Goal: Transaction & Acquisition: Purchase product/service

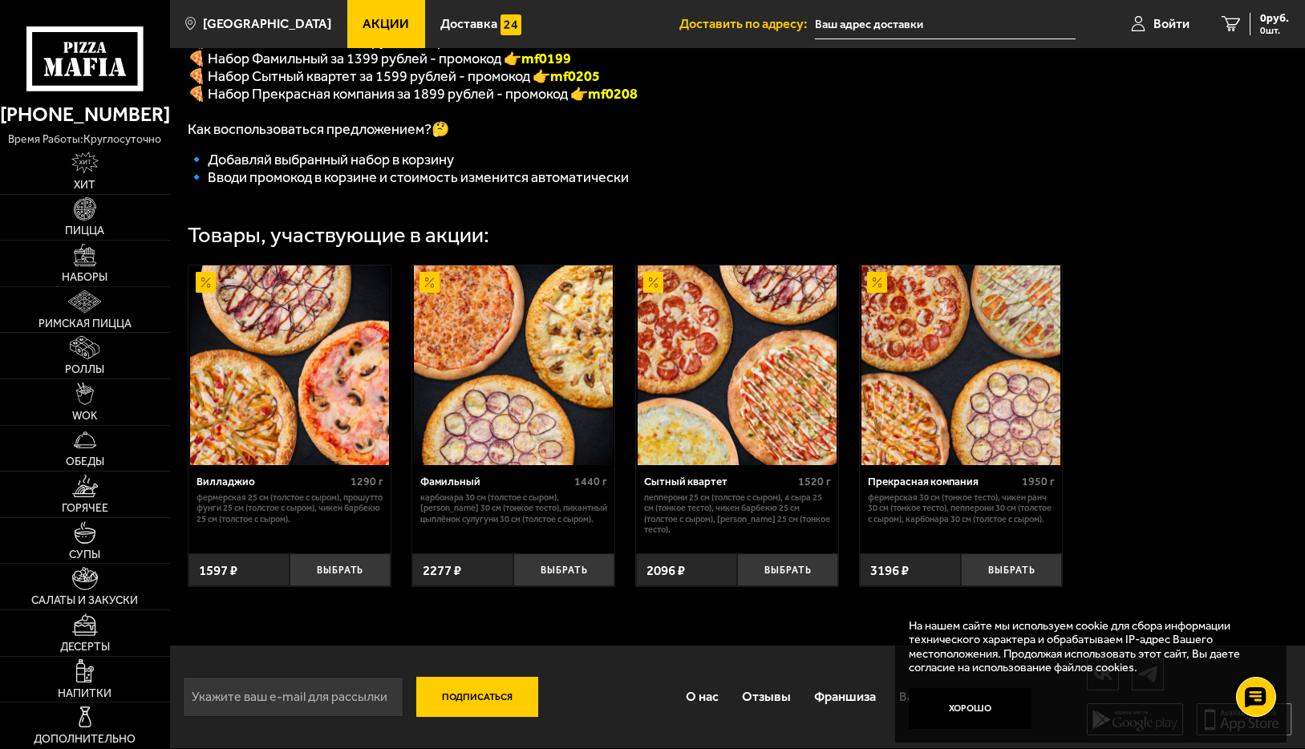
scroll to position [419, 0]
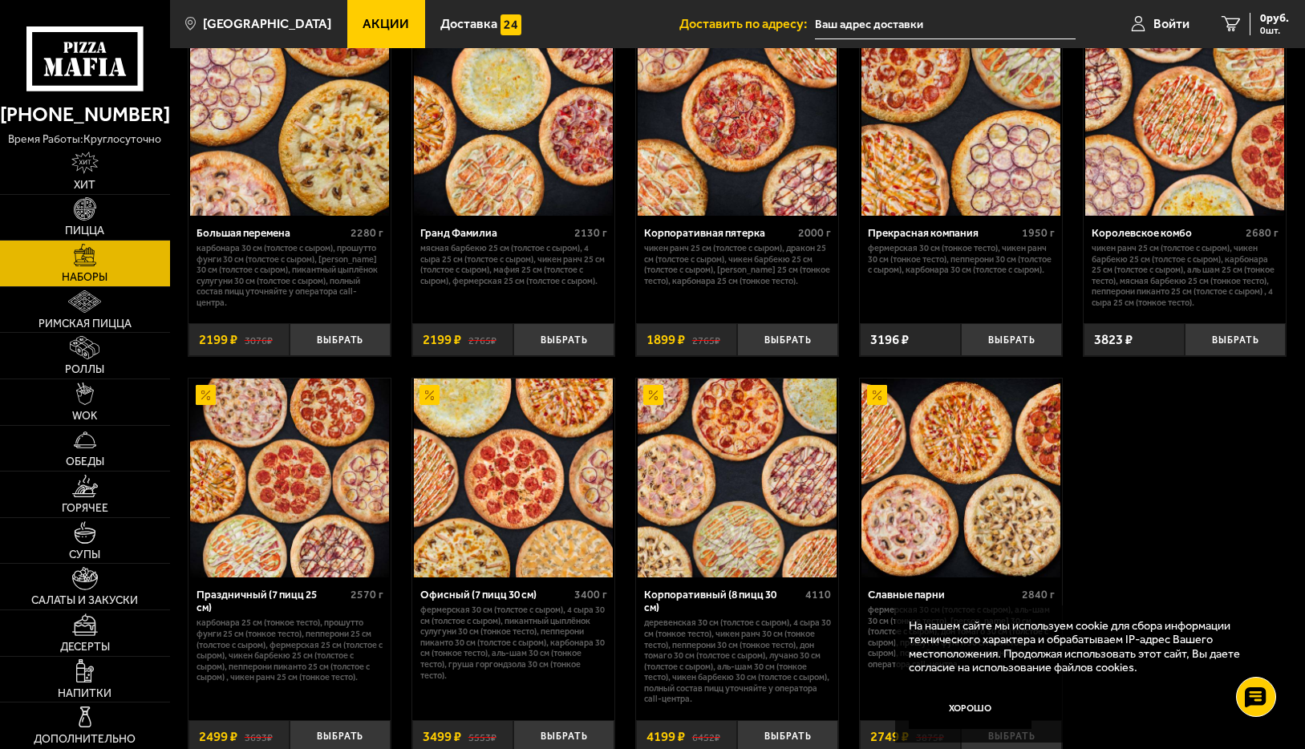
scroll to position [2004, 0]
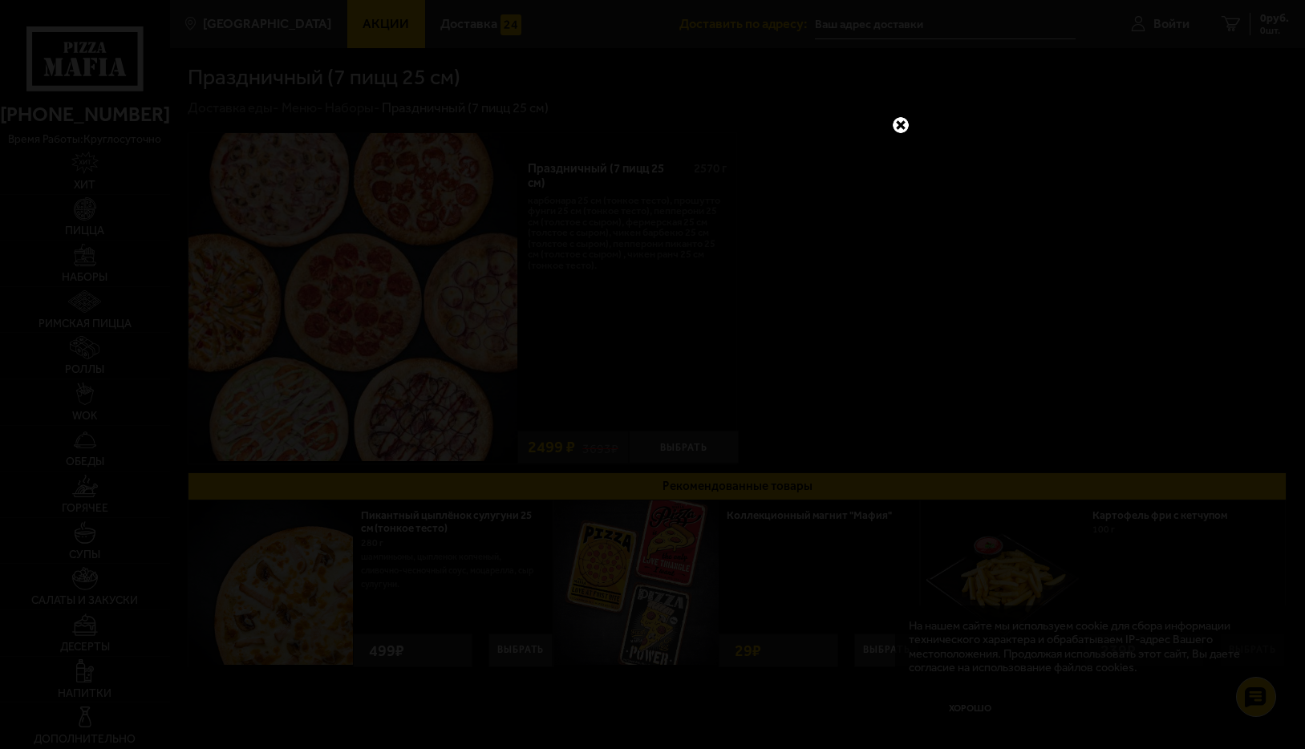
click at [901, 128] on link at bounding box center [900, 125] width 21 height 21
